Goal: Find specific page/section: Find specific page/section

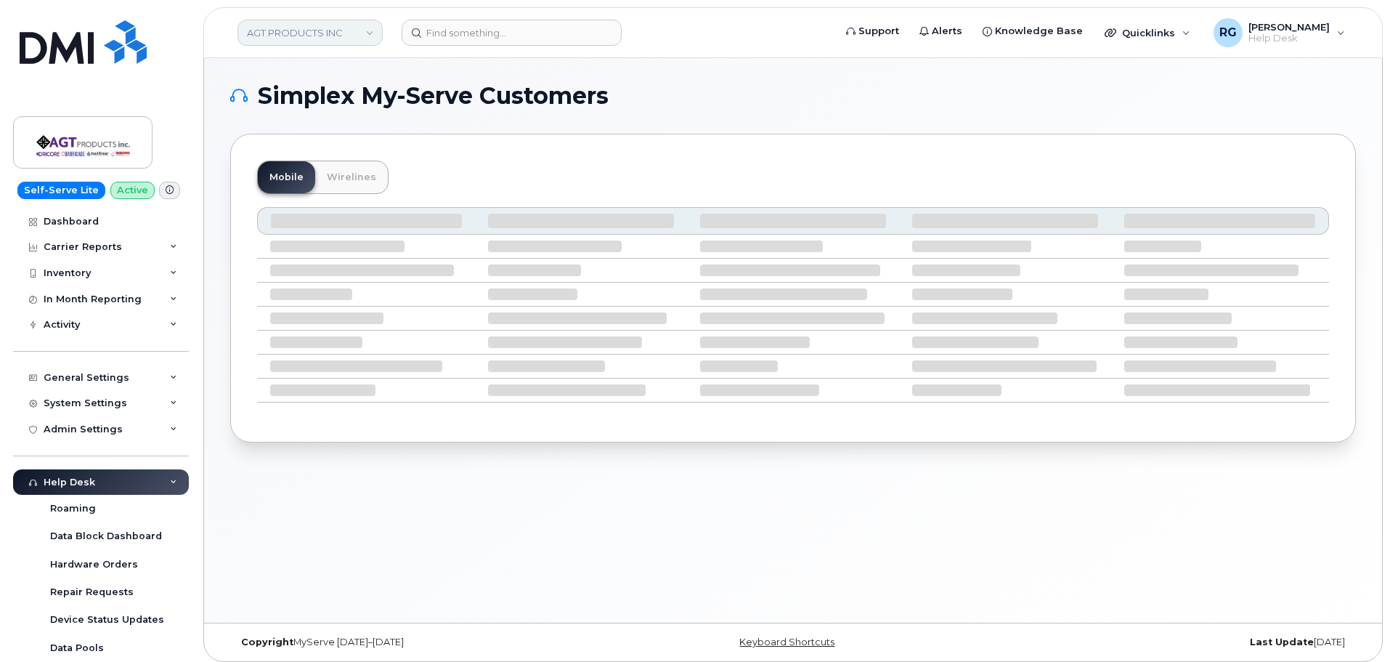
click at [338, 29] on link "AGT PRODUCTS INC" at bounding box center [309, 33] width 145 height 26
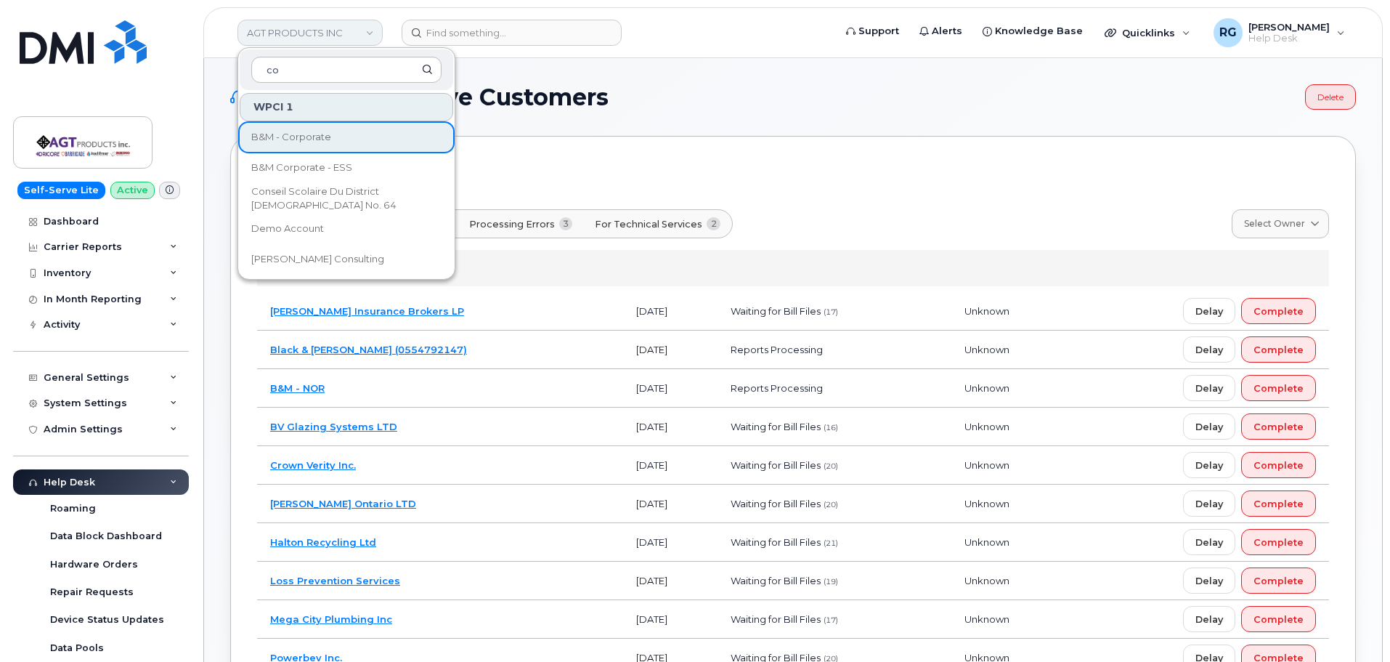
type input "c"
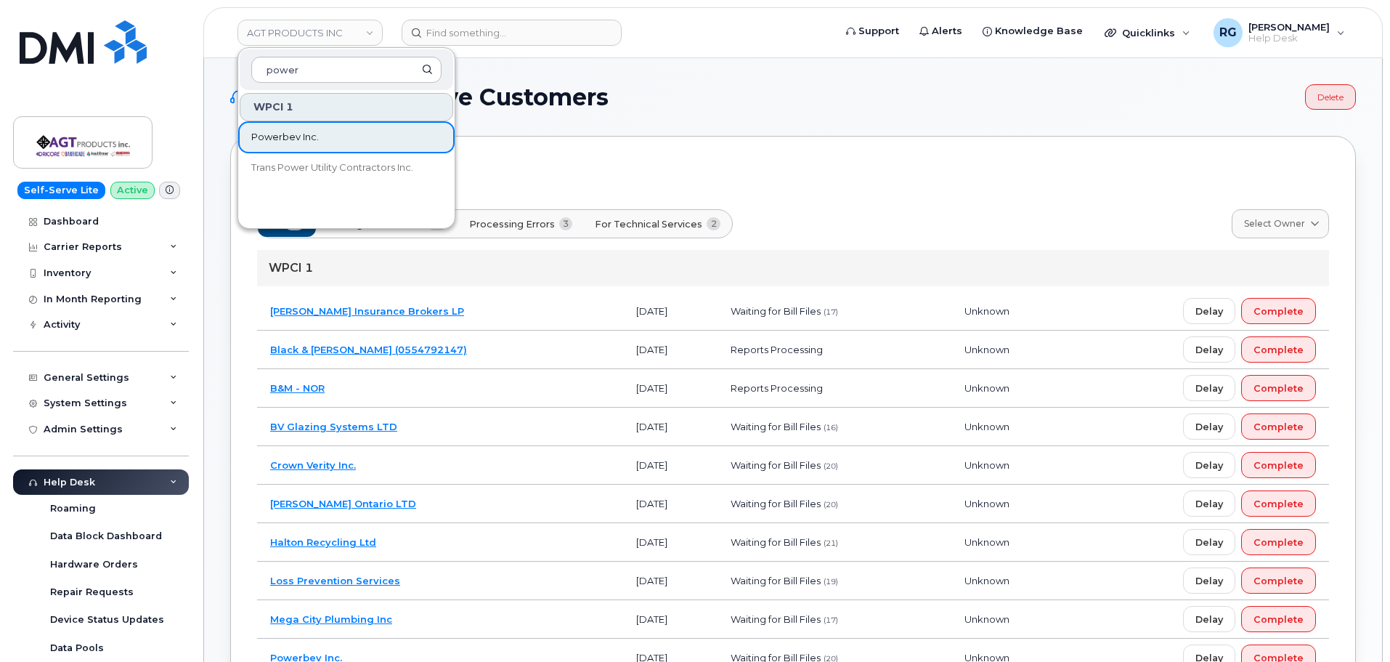
type input "power"
click at [304, 134] on span "Powerbev Inc." at bounding box center [285, 137] width 68 height 15
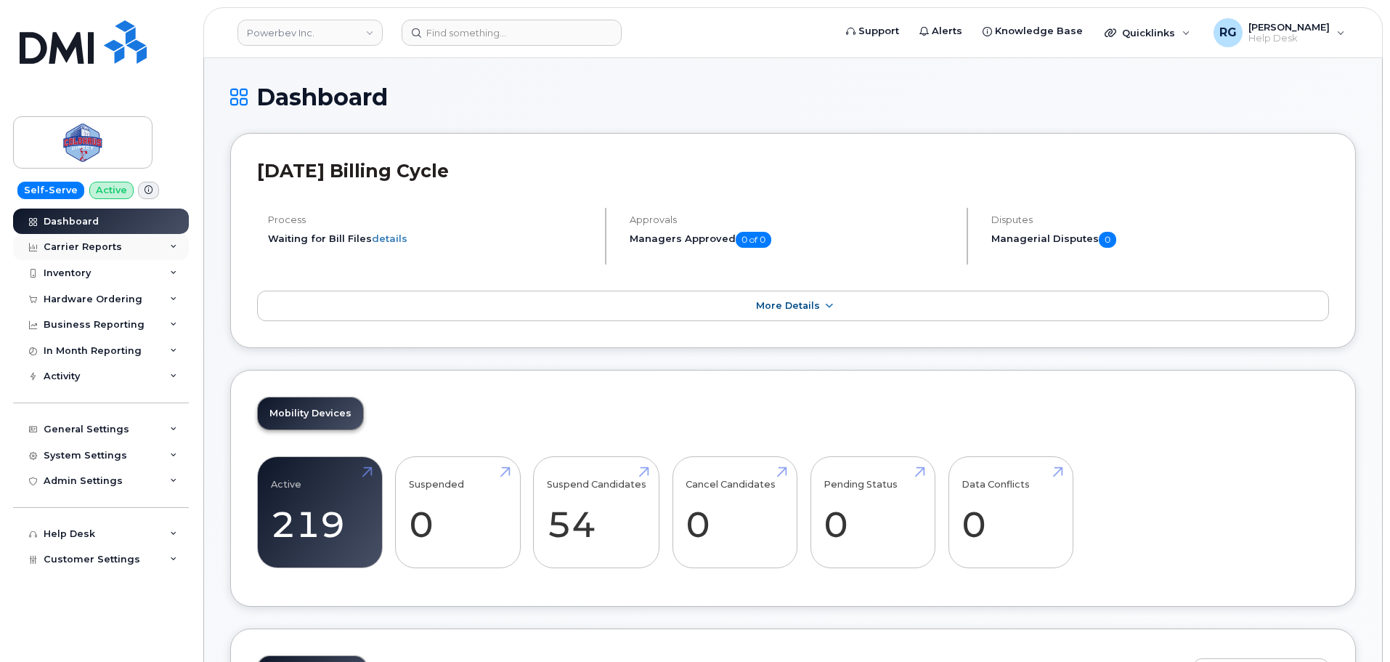
click at [112, 249] on div "Carrier Reports" at bounding box center [83, 247] width 78 height 12
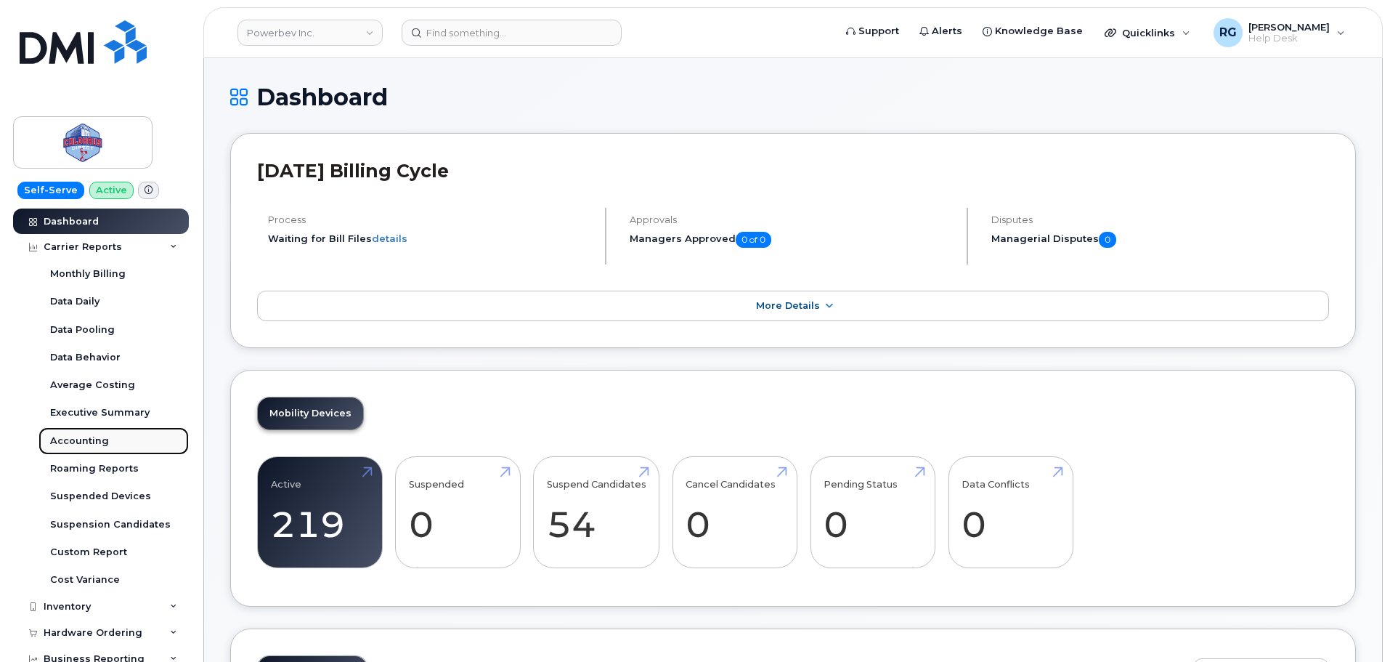
click at [94, 440] on div "Accounting" at bounding box center [79, 440] width 59 height 13
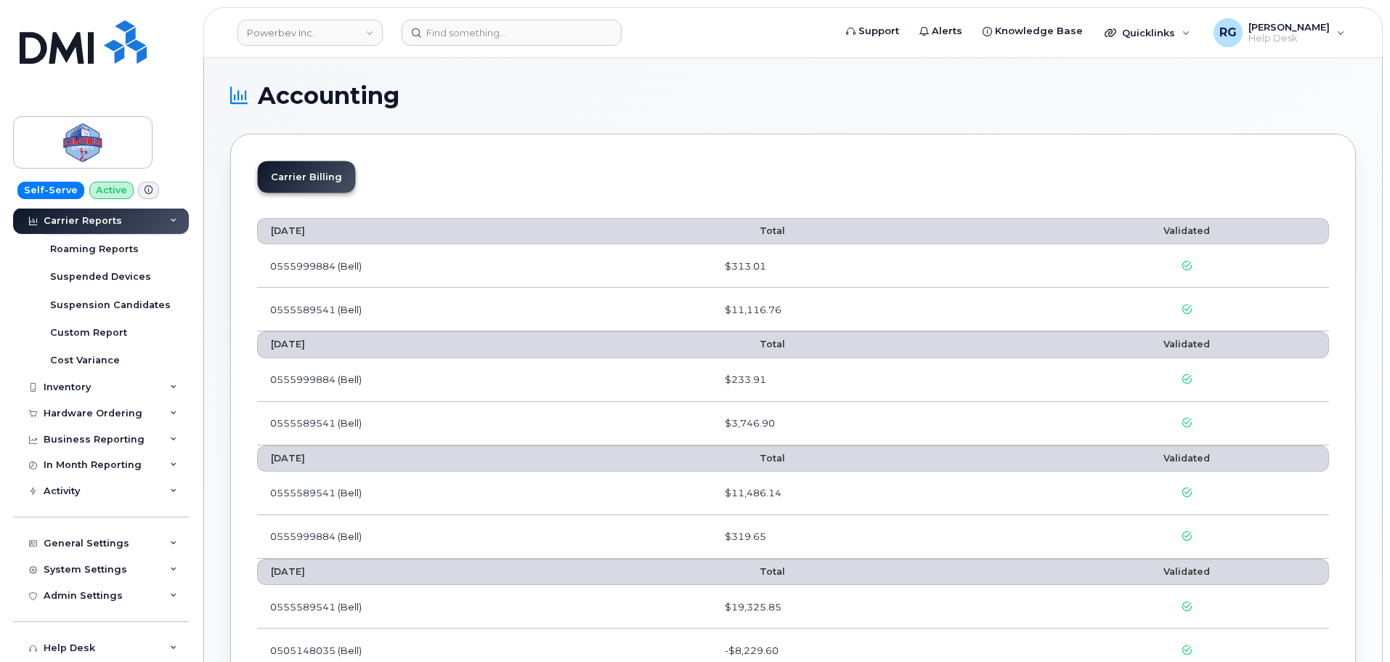
scroll to position [243, 0]
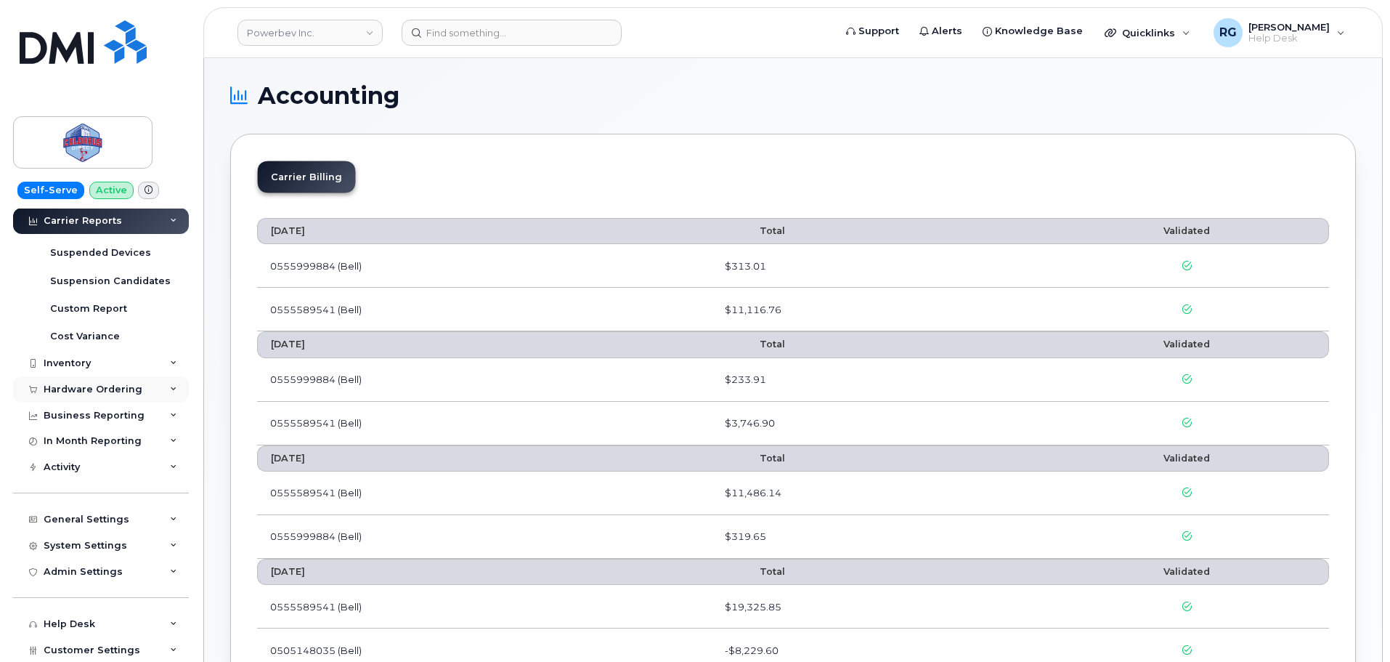
click at [78, 388] on div "Hardware Ordering" at bounding box center [93, 389] width 99 height 12
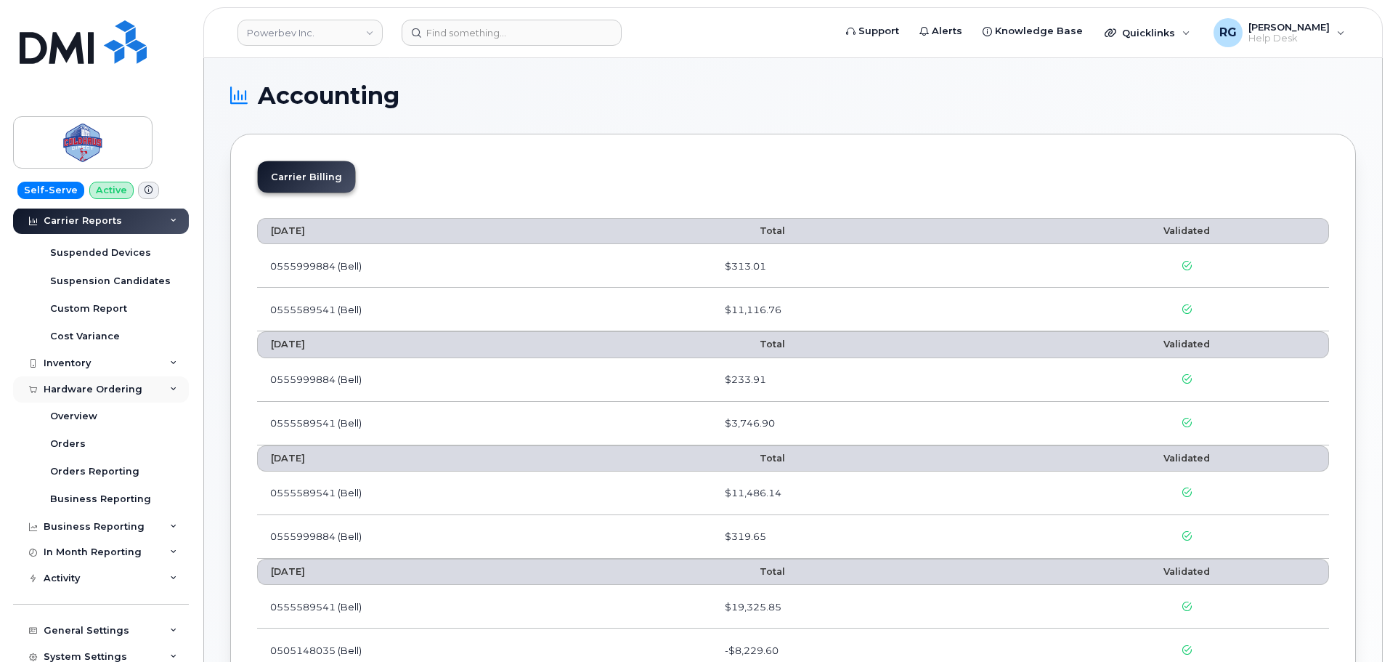
click at [76, 379] on div "Hardware Ordering" at bounding box center [101, 389] width 176 height 26
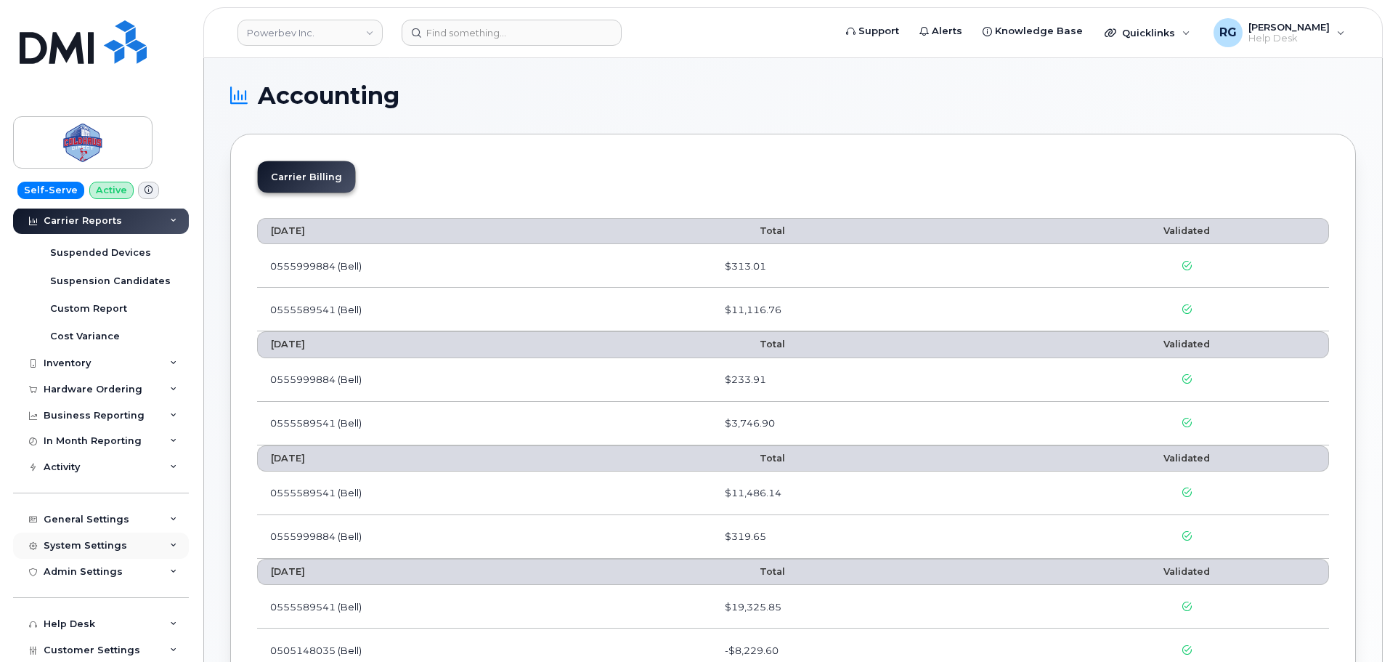
click at [84, 538] on div "System Settings" at bounding box center [101, 545] width 176 height 26
click at [75, 600] on div "Contacts" at bounding box center [72, 599] width 45 height 13
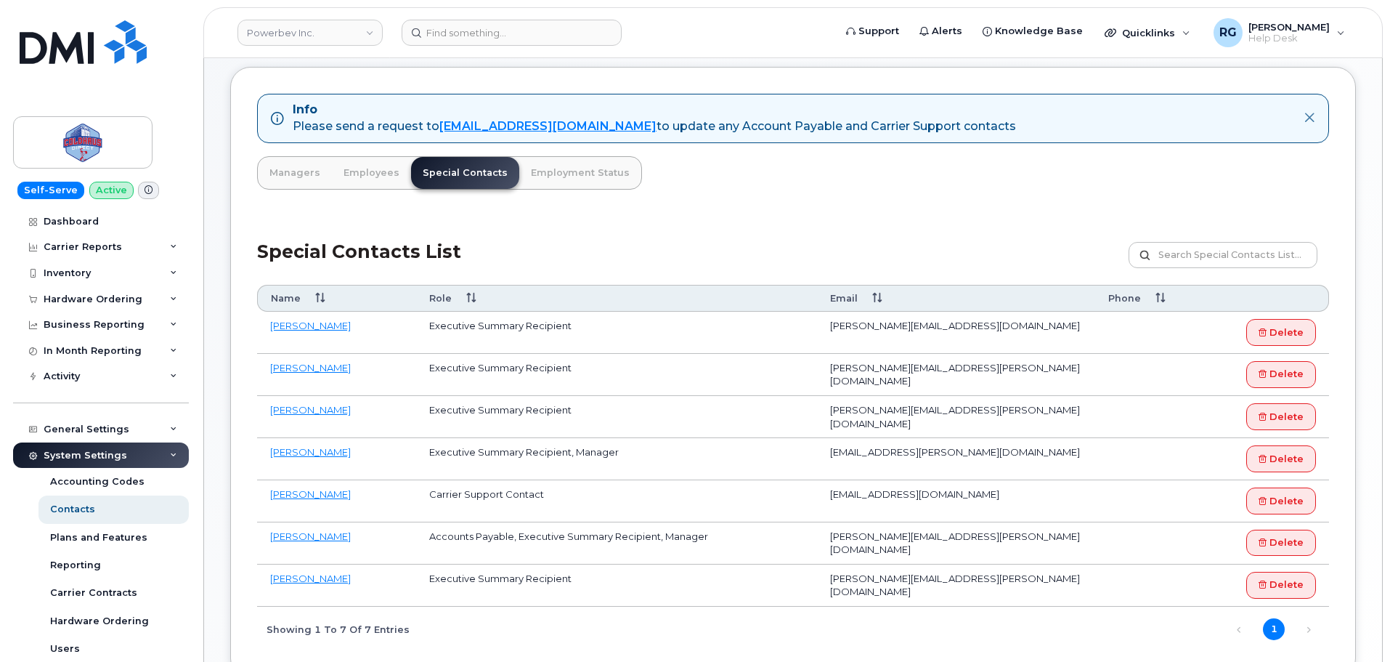
scroll to position [73, 0]
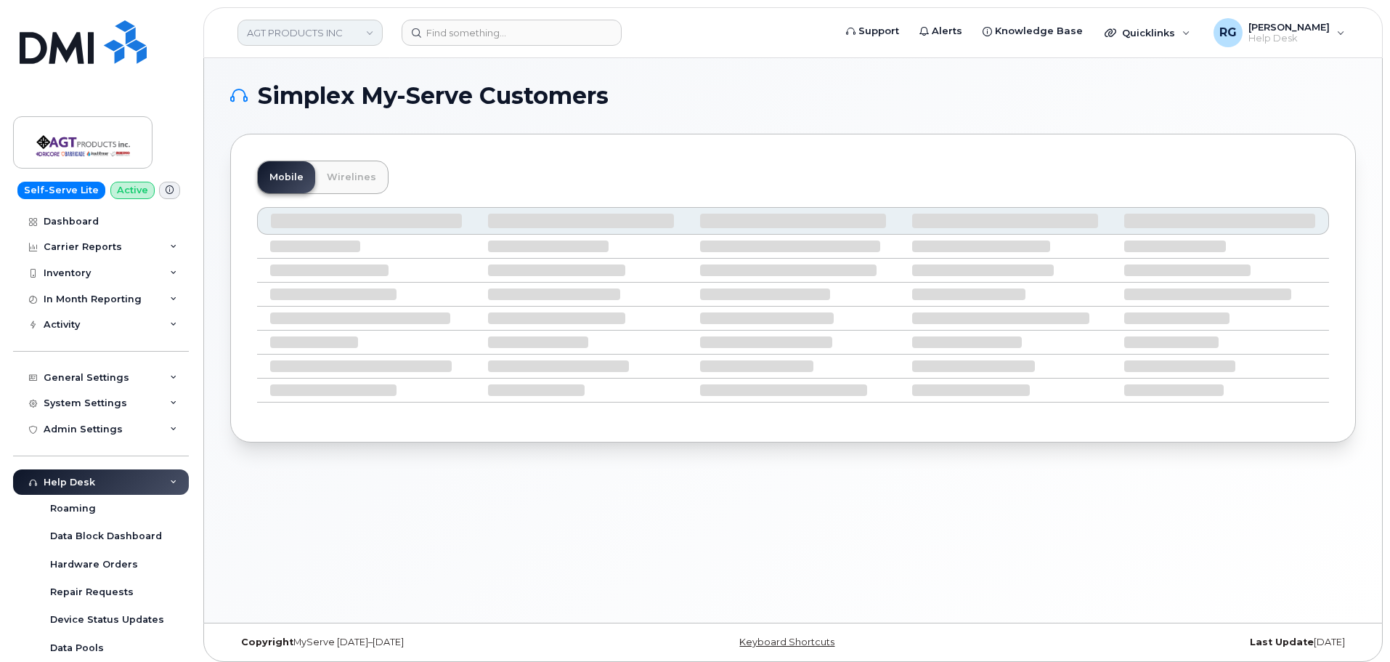
click at [325, 35] on link "AGT PRODUCTS INC" at bounding box center [309, 33] width 145 height 26
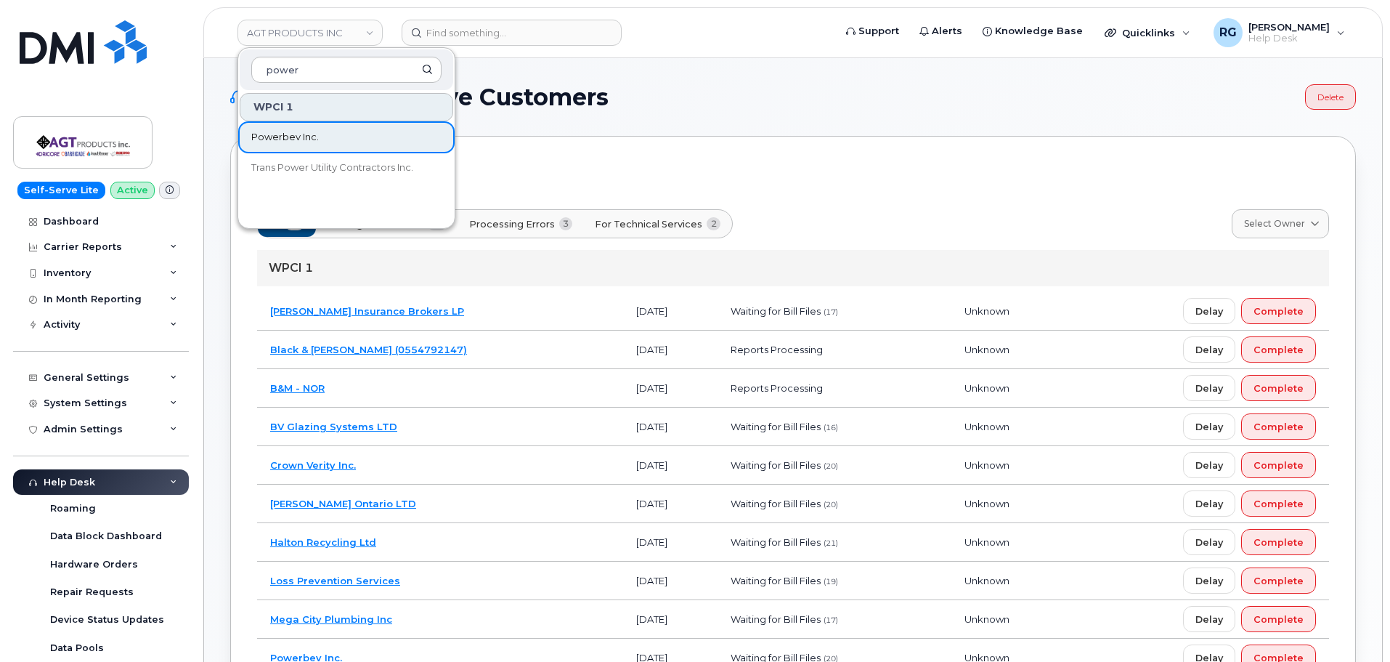
type input "power"
click at [300, 139] on span "Powerbev Inc." at bounding box center [285, 137] width 68 height 15
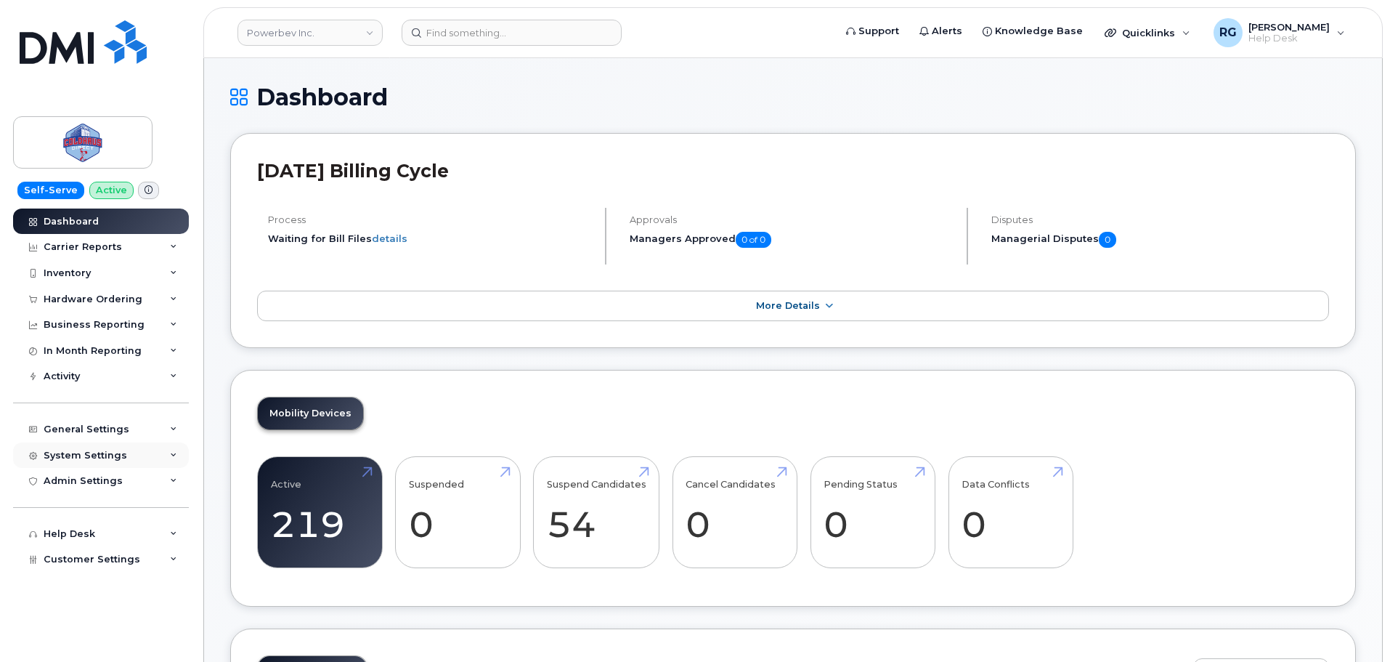
click at [81, 455] on div "System Settings" at bounding box center [86, 456] width 84 height 12
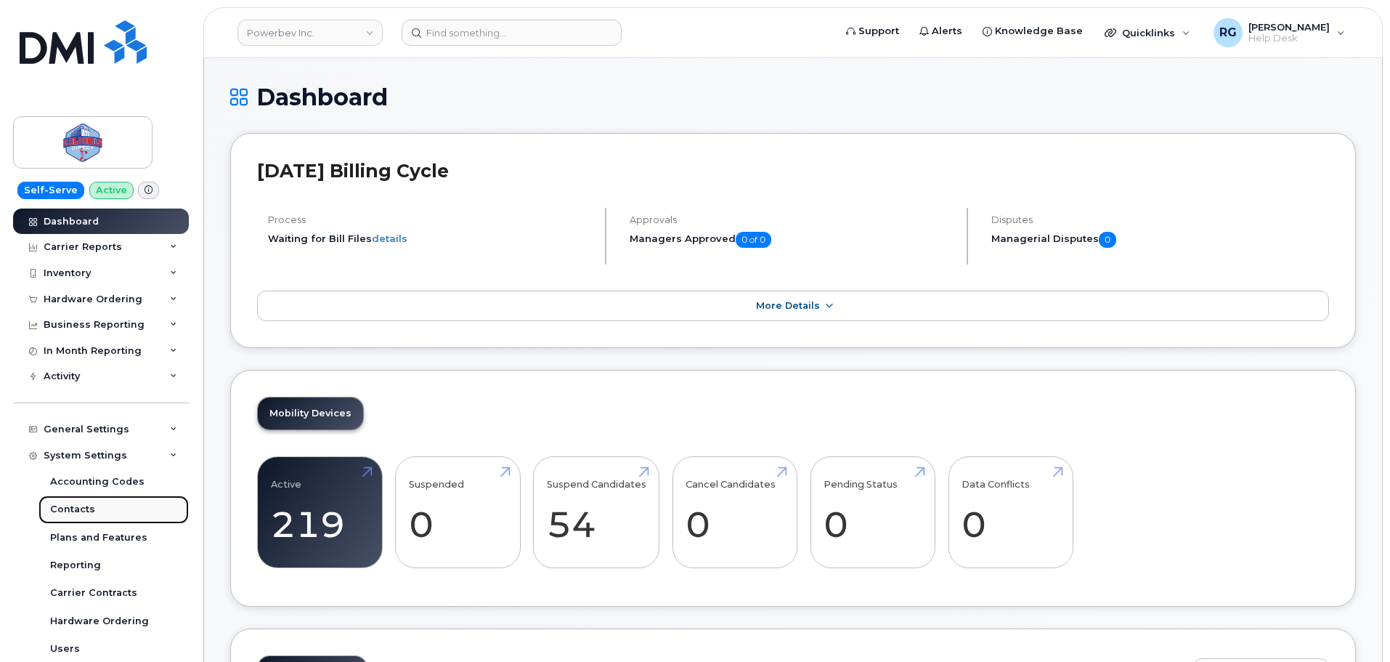
click at [94, 513] on link "Contacts" at bounding box center [113, 509] width 150 height 28
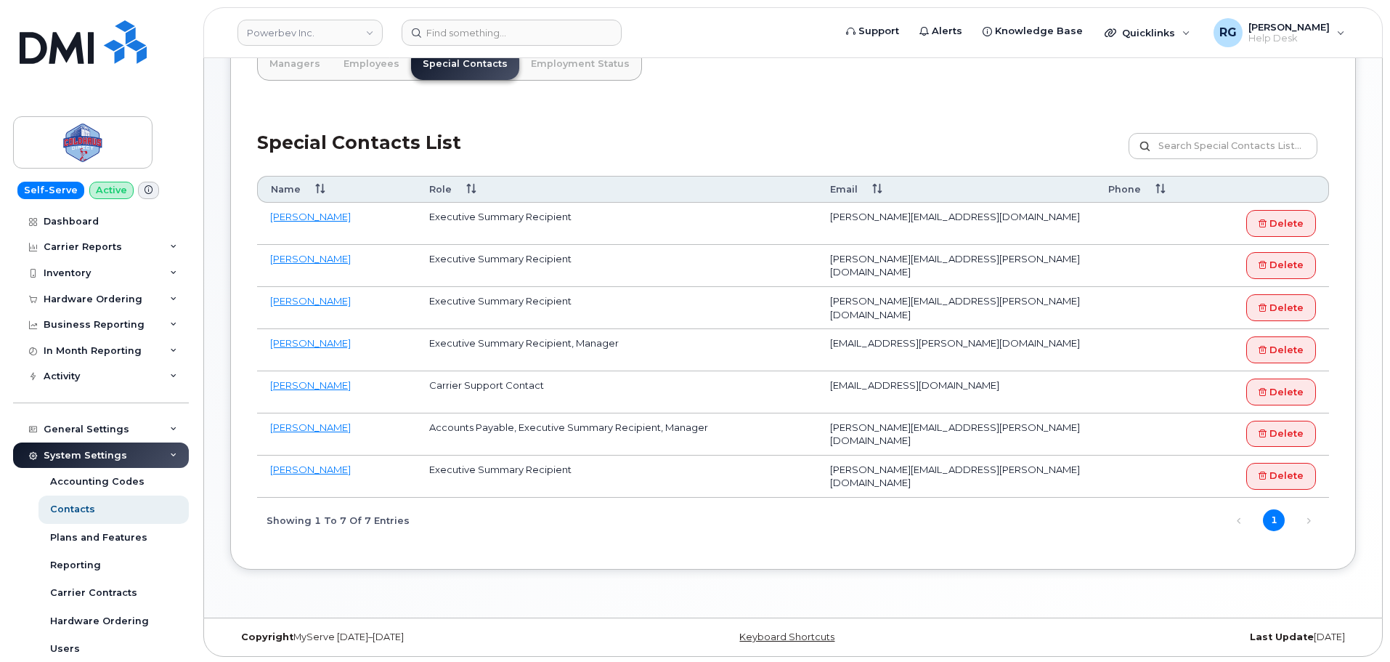
scroll to position [179, 0]
